Goal: Communication & Community: Answer question/provide support

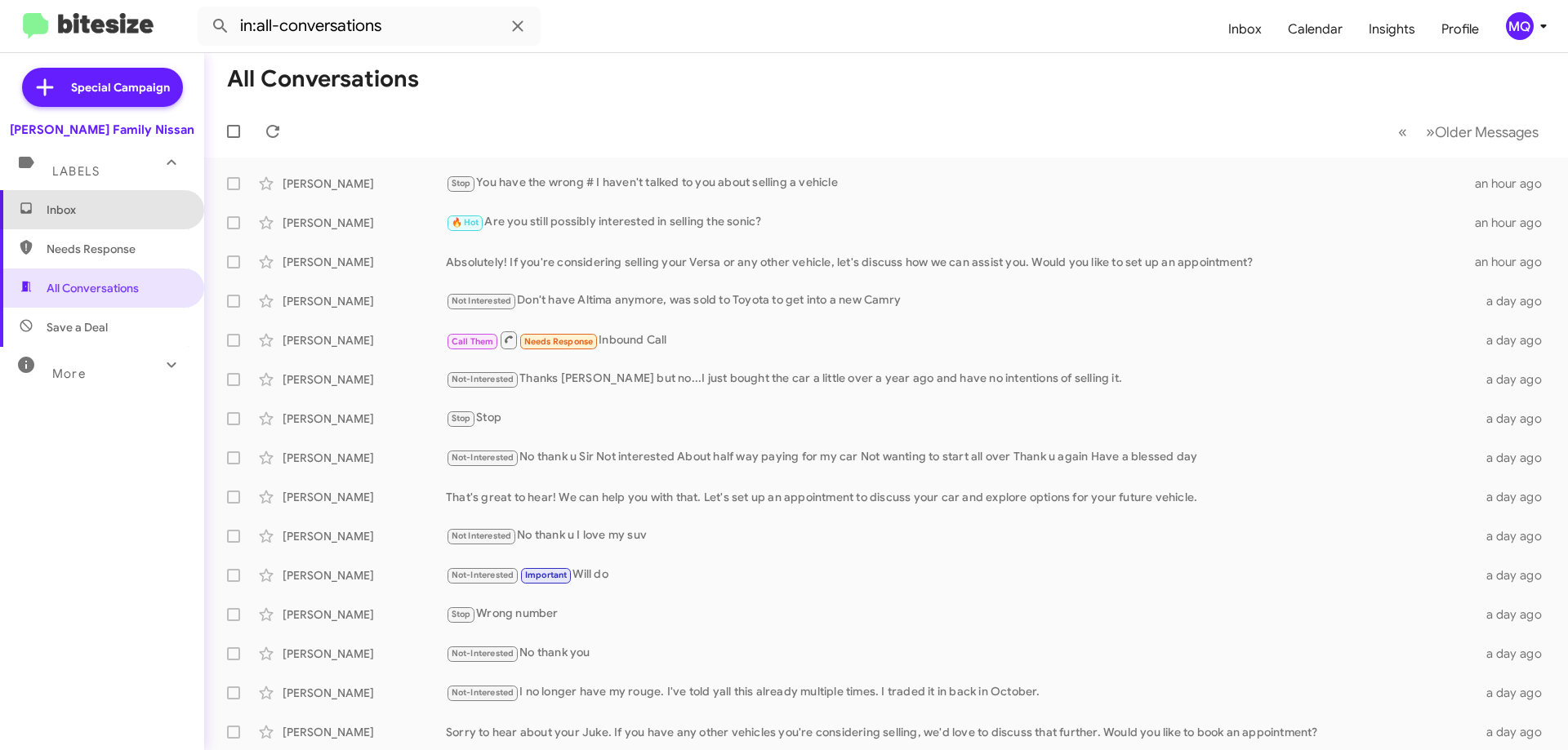
click at [103, 221] on span "Inbox" at bounding box center [102, 210] width 204 height 39
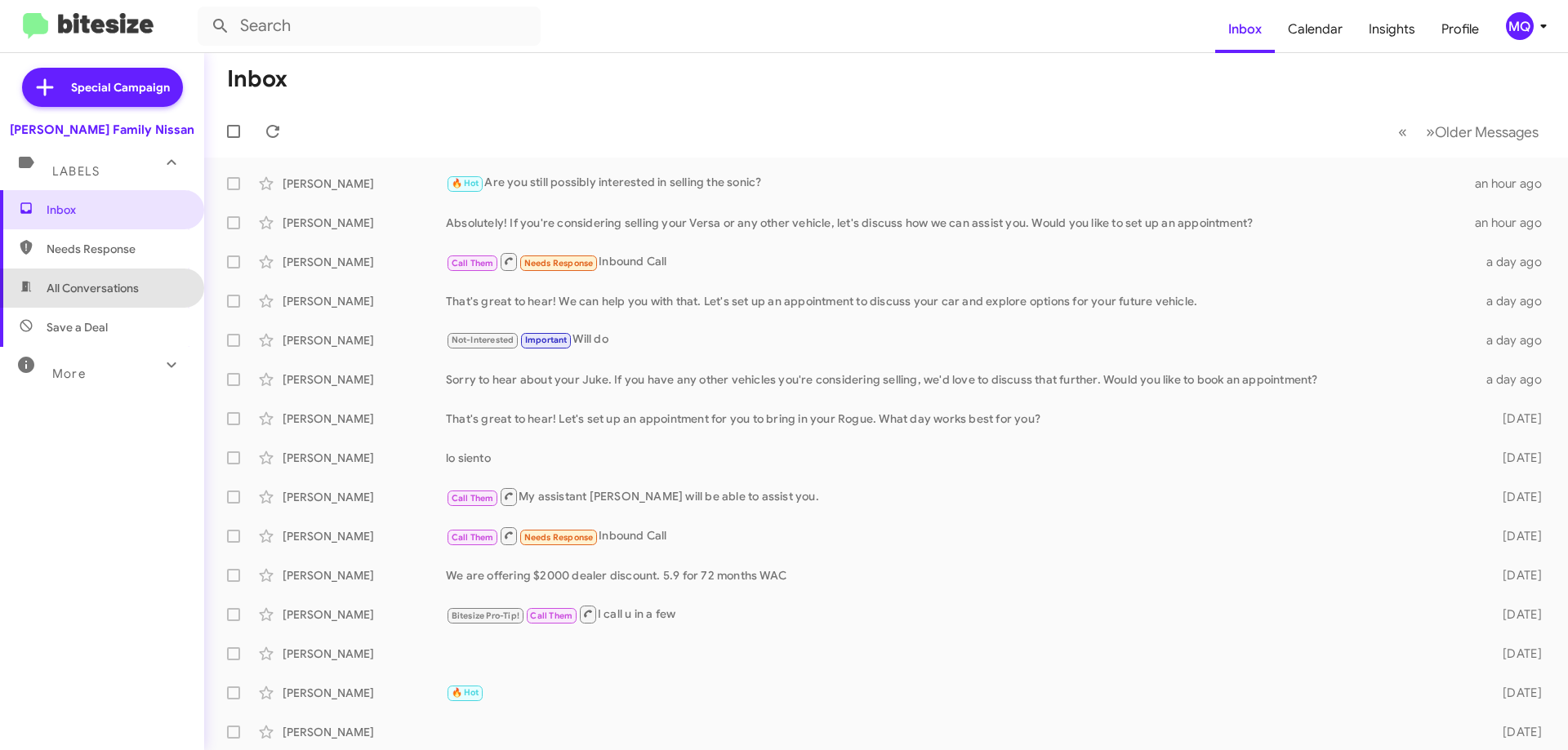
click at [105, 290] on span "All Conversations" at bounding box center [93, 288] width 93 height 17
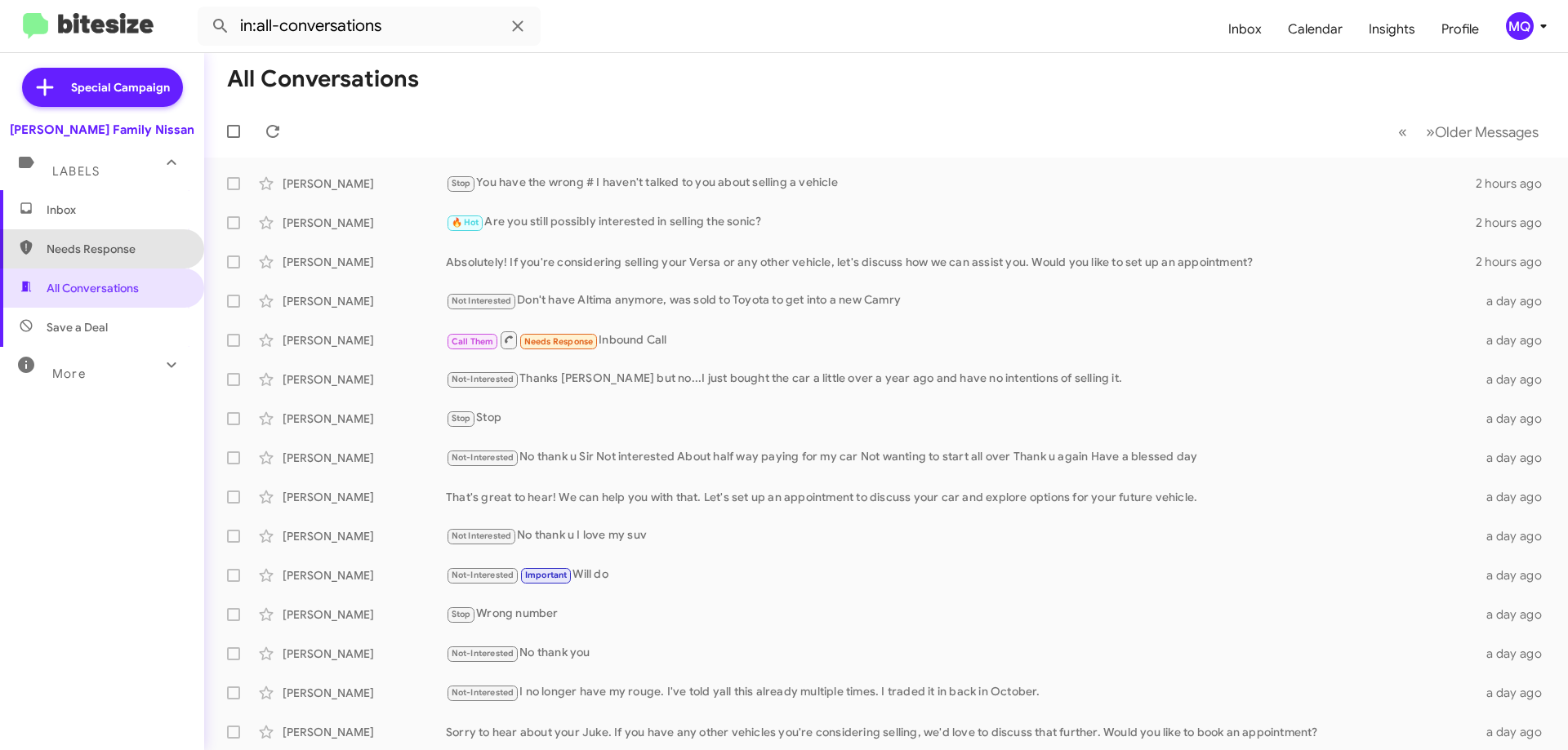
click at [108, 261] on span "Needs Response" at bounding box center [102, 249] width 204 height 39
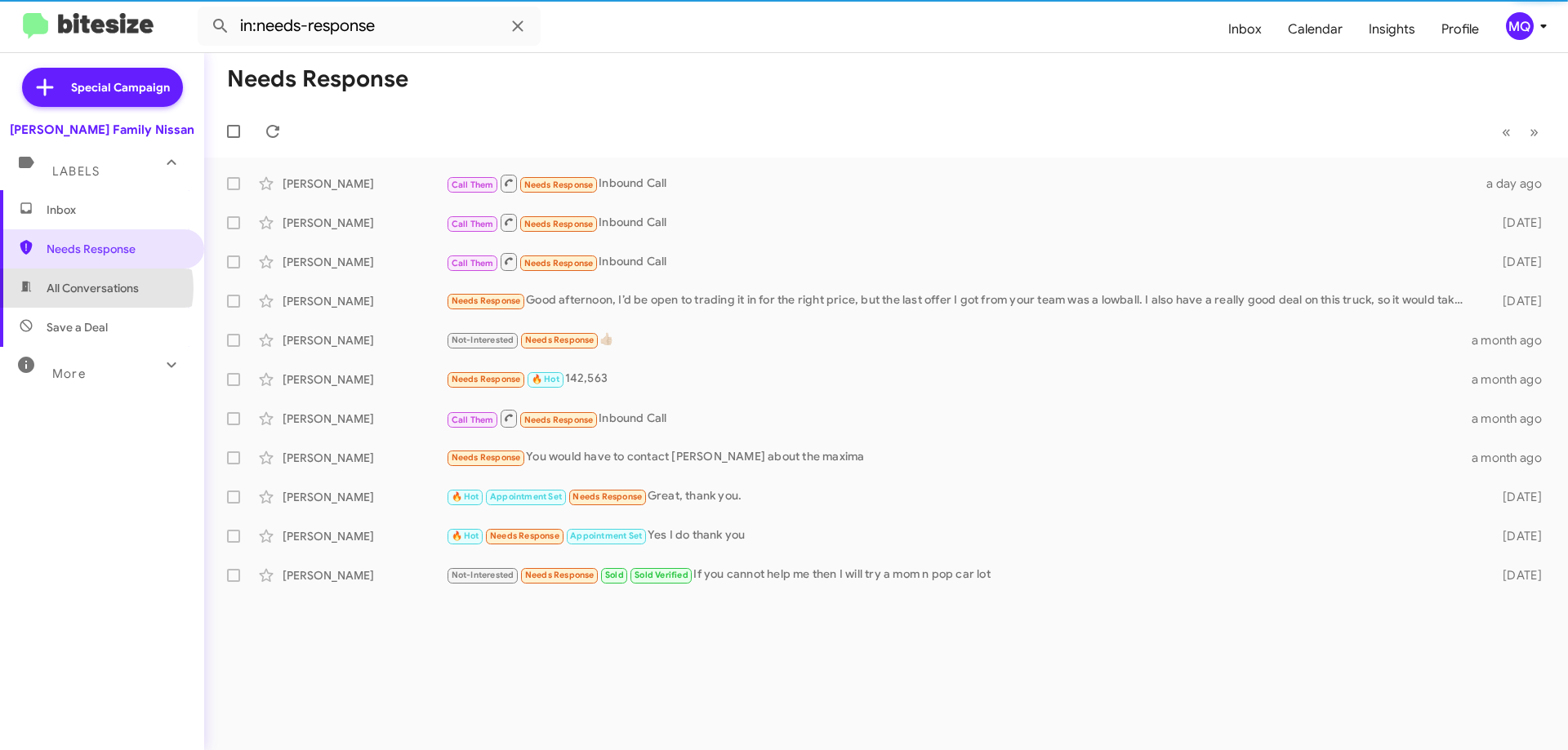
click at [93, 288] on span "All Conversations" at bounding box center [93, 288] width 93 height 17
type input "in:all-conversations"
